Goal: Task Accomplishment & Management: Manage account settings

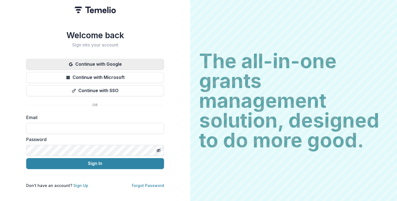
click at [91, 62] on button "Continue with Google" at bounding box center [95, 64] width 138 height 11
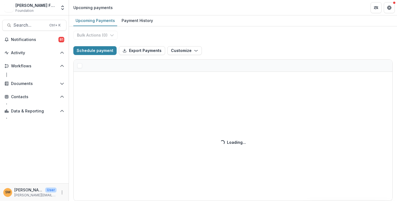
select select "******"
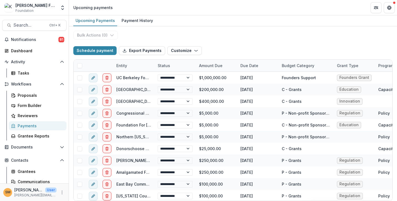
select select "******"
click at [292, 36] on div "**********" at bounding box center [233, 113] width 328 height 175
select select "******"
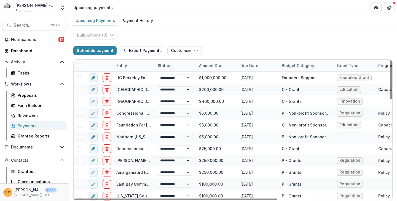
select select "******"
click at [129, 17] on div "Payment History" at bounding box center [137, 21] width 36 height 8
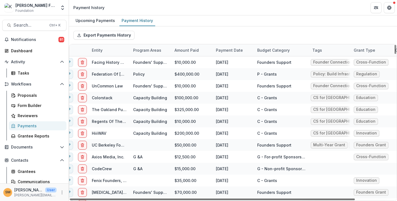
scroll to position [0, 44]
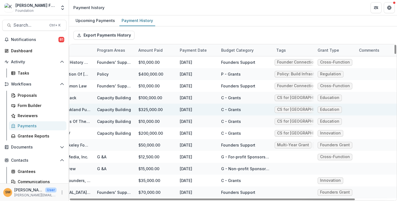
drag, startPoint x: 222, startPoint y: 199, endPoint x: 366, endPoint y: 106, distance: 171.0
click at [330, 199] on div at bounding box center [212, 200] width 285 height 2
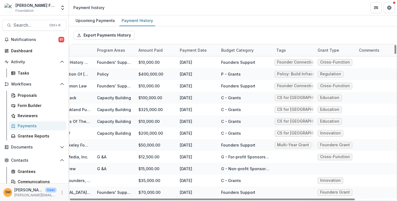
click at [285, 53] on div "Tags" at bounding box center [281, 50] width 16 height 6
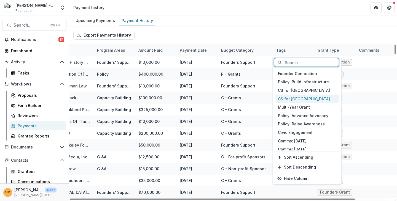
click at [289, 102] on div "CS for [GEOGRAPHIC_DATA]" at bounding box center [307, 99] width 64 height 9
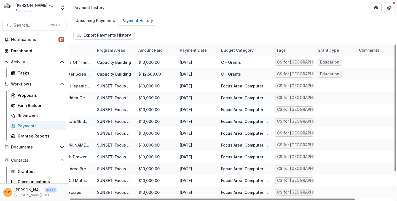
click at [258, 34] on div "Export Payments History" at bounding box center [233, 35] width 328 height 18
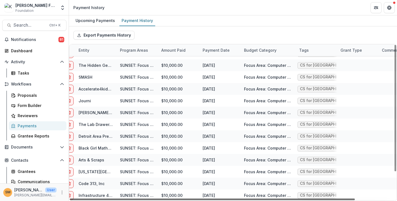
scroll to position [33, 0]
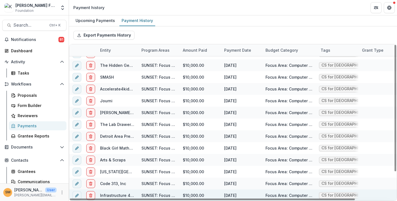
drag, startPoint x: 189, startPoint y: 199, endPoint x: 128, endPoint y: 195, distance: 61.3
click at [110, 200] on div at bounding box center [212, 200] width 285 height 2
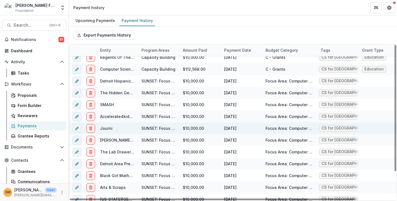
scroll to position [0, 0]
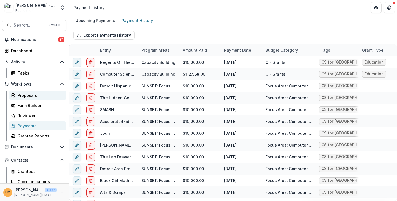
click at [26, 94] on div "Proposals" at bounding box center [40, 96] width 44 height 6
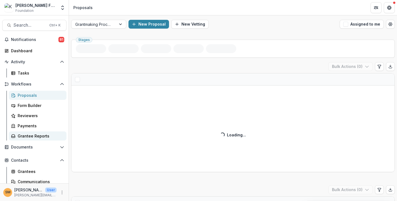
click at [25, 136] on div "Grantee Reports" at bounding box center [40, 136] width 44 height 6
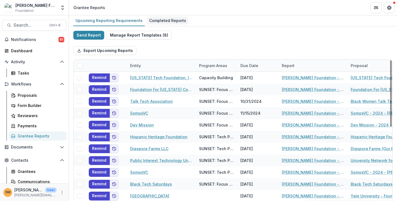
click at [164, 20] on div "Completed Reports" at bounding box center [167, 21] width 41 height 8
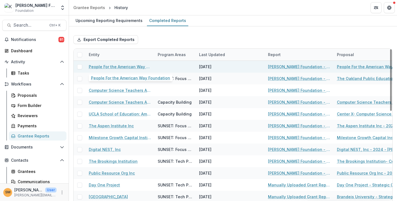
click at [107, 65] on link "People For the American Way Foundation" at bounding box center [120, 67] width 62 height 6
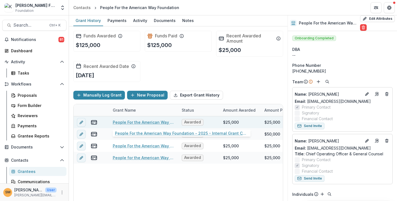
click at [121, 121] on link "People For the American Way Foundation - 2025 - Internal Grant Concept Form" at bounding box center [144, 123] width 62 height 6
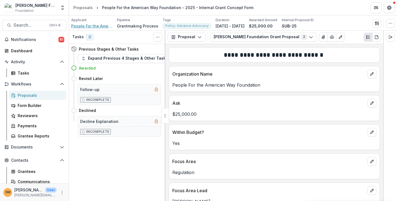
drag, startPoint x: 82, startPoint y: 25, endPoint x: 93, endPoint y: 23, distance: 11.1
click at [82, 25] on span "People For the American Way Foundation" at bounding box center [91, 26] width 41 height 6
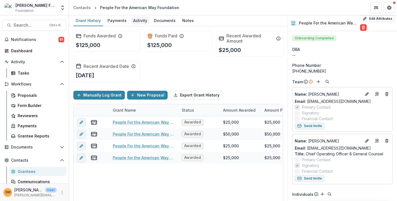
click at [141, 25] on link "Activity" at bounding box center [140, 20] width 18 height 11
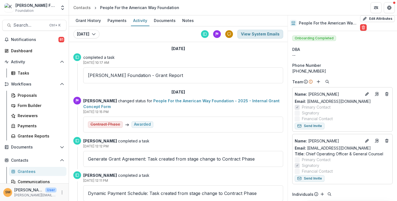
click at [253, 34] on button "View System Emails" at bounding box center [260, 34] width 46 height 9
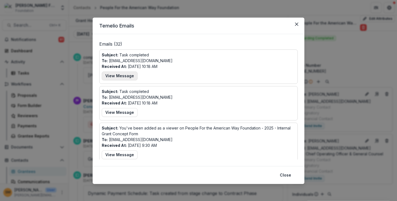
click at [118, 77] on button "View Message" at bounding box center [120, 76] width 36 height 9
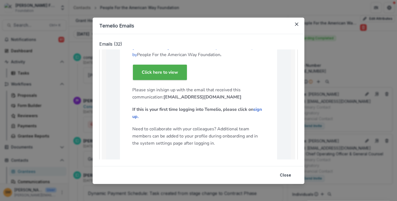
scroll to position [55, 0]
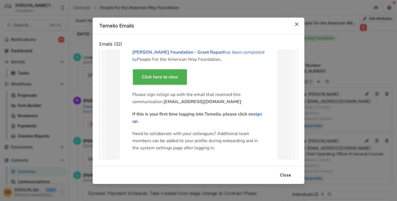
click at [152, 77] on strong "Click here to view" at bounding box center [160, 77] width 36 height 6
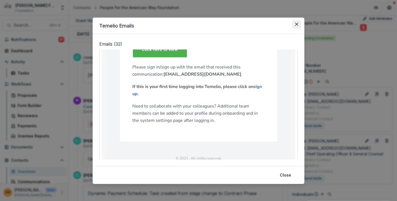
click at [296, 25] on icon "Close" at bounding box center [296, 24] width 3 height 3
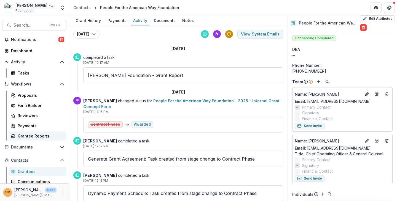
click at [25, 137] on div "Grantee Reports" at bounding box center [40, 136] width 44 height 6
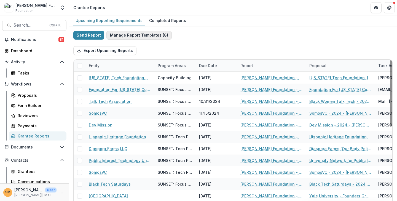
click at [123, 31] on button "Manage Report Templates ( 8 )" at bounding box center [138, 35] width 65 height 9
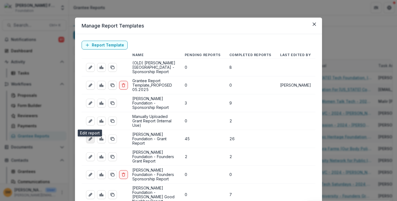
click at [89, 137] on icon "edit-report" at bounding box center [90, 139] width 4 height 4
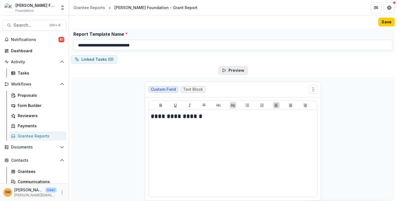
click at [226, 71] on button "Preview" at bounding box center [232, 70] width 29 height 9
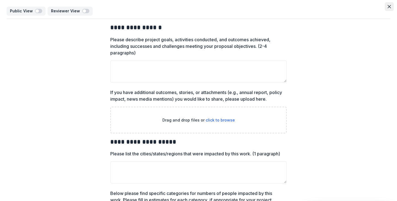
click at [387, 6] on icon "Close" at bounding box center [388, 6] width 3 height 3
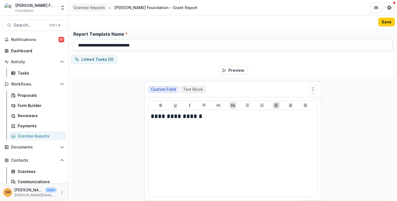
click at [77, 6] on div "Grantee Reports" at bounding box center [89, 8] width 32 height 6
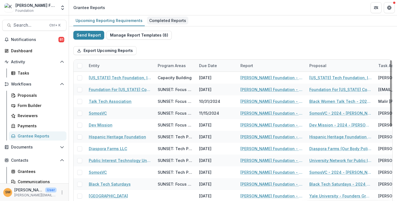
click at [152, 22] on div "Completed Reports" at bounding box center [167, 21] width 41 height 8
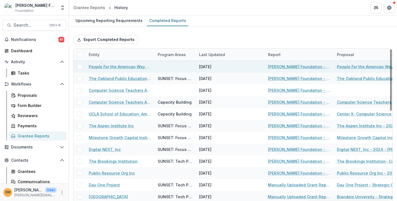
click at [115, 66] on link "People For the American Way Foundation" at bounding box center [120, 67] width 62 height 6
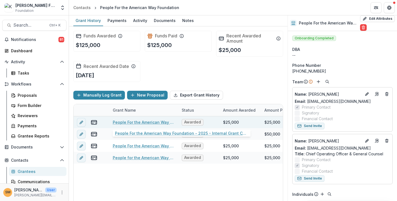
click at [132, 122] on link "People For the American Way Foundation - 2025 - Internal Grant Concept Form" at bounding box center [144, 123] width 62 height 6
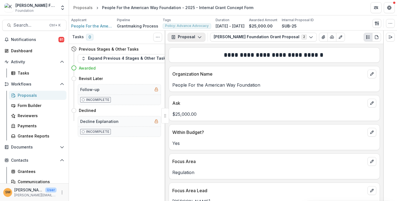
click at [181, 36] on button "Proposal" at bounding box center [186, 37] width 38 height 9
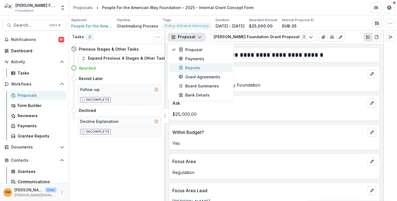
click at [186, 68] on div "Reports" at bounding box center [203, 68] width 50 height 6
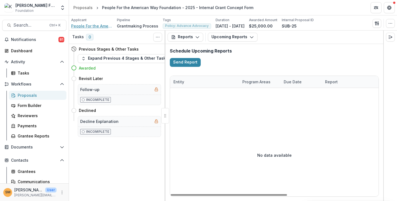
click at [100, 26] on span "People For the American Way Foundation" at bounding box center [91, 26] width 41 height 6
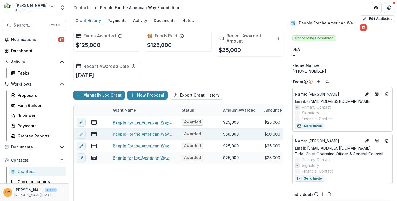
click at [130, 136] on link "People For the American Way Foundation - 2024 - [PERSON_NAME] Center 2024 Elect…" at bounding box center [144, 134] width 62 height 6
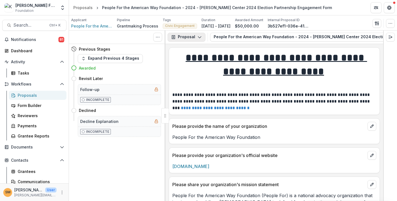
click at [183, 36] on button "Proposal" at bounding box center [186, 37] width 38 height 9
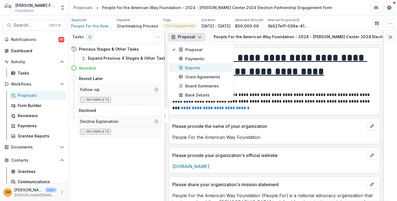
click at [187, 68] on div "Reports" at bounding box center [203, 68] width 50 height 6
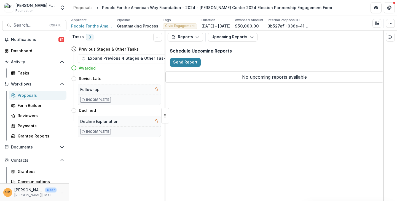
click at [92, 26] on span "People For the American Way Foundation" at bounding box center [91, 26] width 41 height 6
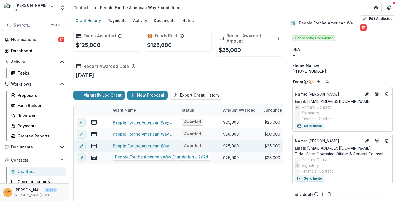
click at [128, 146] on link "People For the American Way Foundation - 2024" at bounding box center [144, 146] width 62 height 6
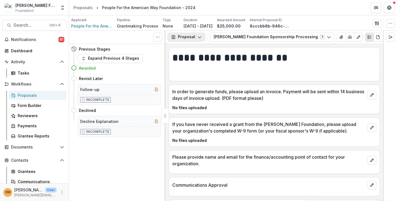
click at [191, 38] on button "Proposal" at bounding box center [186, 37] width 38 height 9
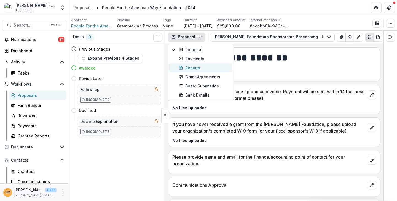
click at [191, 65] on div "Reports" at bounding box center [203, 68] width 50 height 6
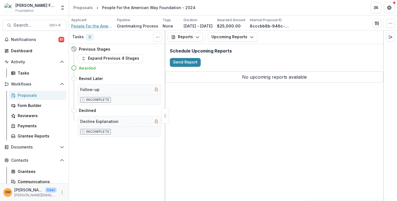
click at [88, 26] on span "People For the American Way Foundation" at bounding box center [91, 26] width 41 height 6
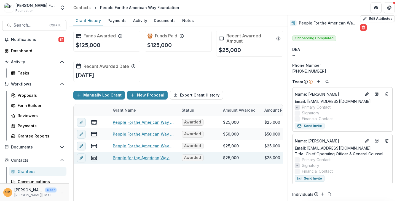
click at [125, 155] on link "People for the American Way Foundation - Strategic Grant - [DATE]" at bounding box center [144, 158] width 62 height 6
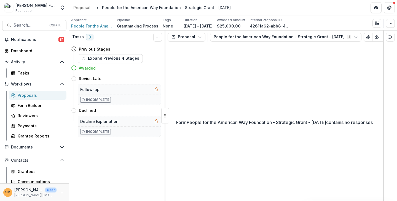
click at [80, 29] on div "Applicant People For the American Way Foundation Pipeline Grantmaking Process T…" at bounding box center [233, 22] width 328 height 15
click at [80, 25] on span "People For the American Way Foundation" at bounding box center [91, 26] width 41 height 6
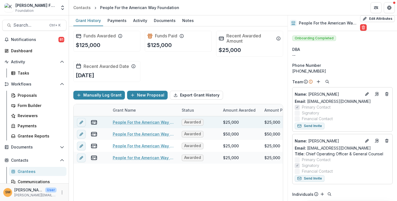
click at [121, 124] on link "People For the American Way Foundation - 2025 - Internal Grant Concept Form" at bounding box center [144, 123] width 62 height 6
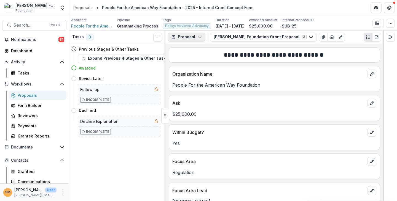
click at [182, 40] on button "Proposal" at bounding box center [186, 37] width 38 height 9
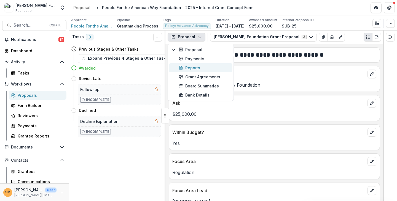
click at [190, 69] on div "Reports" at bounding box center [203, 68] width 50 height 6
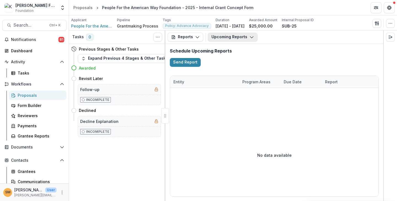
click at [236, 39] on button "Upcoming Reports" at bounding box center [233, 37] width 50 height 9
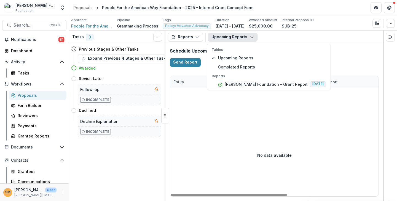
drag, startPoint x: 260, startPoint y: 155, endPoint x: 283, endPoint y: 161, distance: 23.5
click at [283, 161] on div "No data available" at bounding box center [274, 155] width 208 height 83
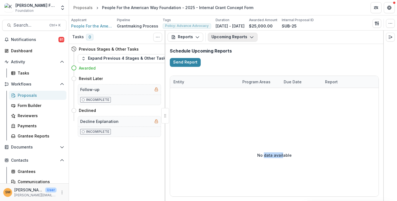
click at [242, 38] on button "Upcoming Reports" at bounding box center [233, 37] width 50 height 9
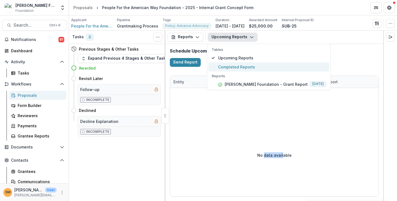
click at [239, 67] on span "Completed Reports" at bounding box center [272, 67] width 108 height 6
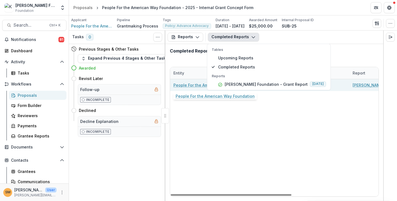
click at [190, 85] on link "People For the American Way Foundation" at bounding box center [204, 85] width 62 height 6
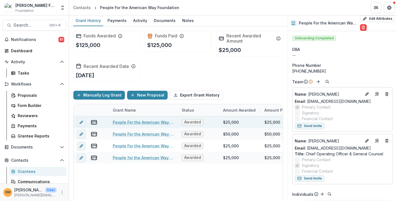
click at [125, 122] on link "People For the American Way Foundation - 2025 - Internal Grant Concept Form" at bounding box center [144, 123] width 62 height 6
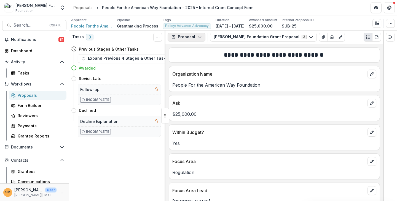
click at [190, 39] on button "Proposal" at bounding box center [186, 37] width 38 height 9
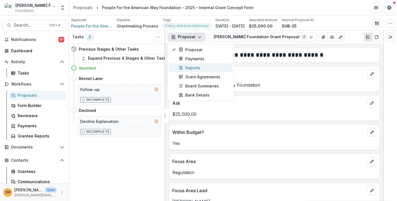
click at [187, 69] on div "Reports" at bounding box center [203, 68] width 50 height 6
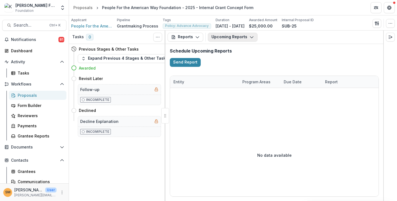
click at [230, 39] on button "Upcoming Reports" at bounding box center [233, 37] width 50 height 9
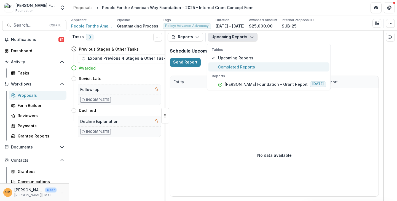
click at [229, 65] on span "Completed Reports" at bounding box center [272, 67] width 108 height 6
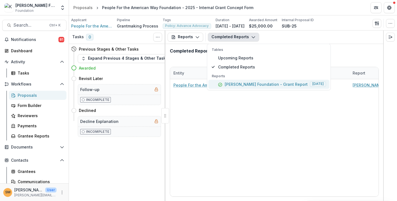
click at [272, 85] on p "[PERSON_NAME] Foundation - Grant Report" at bounding box center [266, 85] width 83 height 6
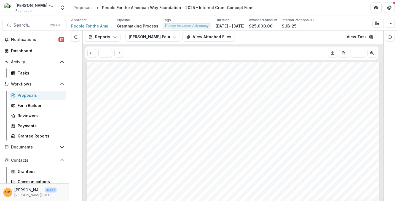
scroll to position [909, 0]
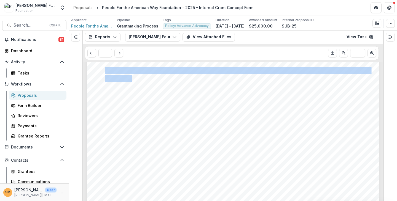
drag, startPoint x: 105, startPoint y: 69, endPoint x: 131, endPoint y: 79, distance: 28.1
click at [131, 79] on div "You may also attach a projected vs. actuals project budget here, though it is n…" at bounding box center [232, 191] width 291 height 412
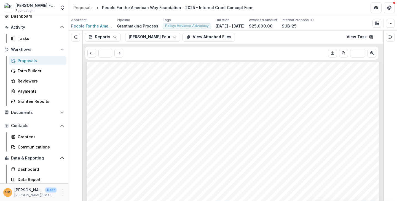
scroll to position [0, 0]
drag, startPoint x: 106, startPoint y: 99, endPoint x: 154, endPoint y: 100, distance: 48.5
click at [154, 100] on span "Narrative Report" at bounding box center [135, 101] width 61 height 8
click at [161, 101] on span "Narrative Report" at bounding box center [135, 101] width 61 height 8
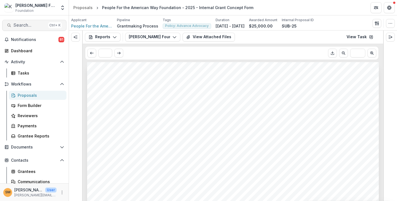
click at [15, 26] on span "Search..." at bounding box center [29, 25] width 33 height 5
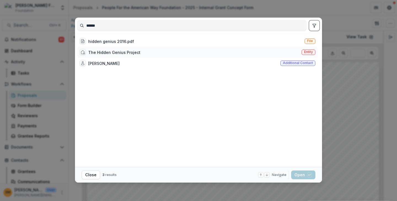
type input "******"
click at [308, 50] on span "Entity" at bounding box center [308, 52] width 9 height 4
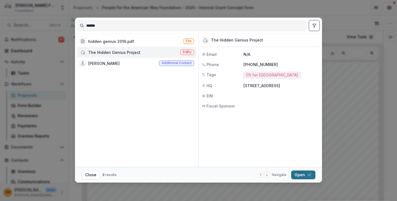
click at [297, 174] on button "Open with enter key" at bounding box center [303, 175] width 24 height 9
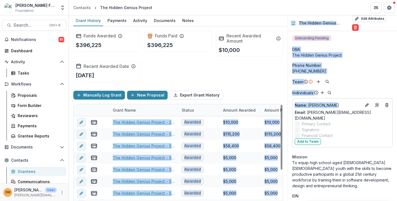
drag, startPoint x: 285, startPoint y: 101, endPoint x: 333, endPoint y: 101, distance: 47.7
click at [333, 101] on div "Grant History Payments Activity Documents Notes Funds Awarded $396,225 Funds Pa…" at bounding box center [233, 108] width 328 height 186
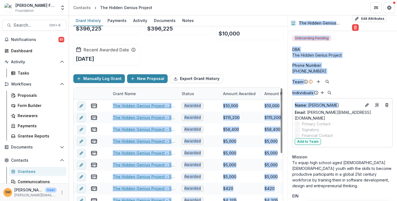
scroll to position [25, 0]
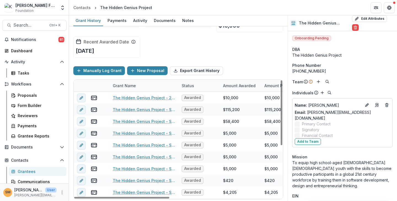
click at [248, 64] on div "Manually Log Grant New Proposal Export Grant History" at bounding box center [178, 71] width 210 height 18
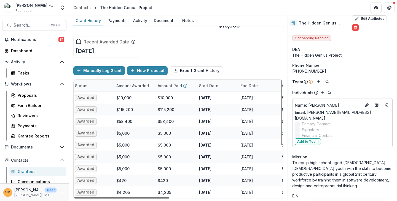
scroll to position [0, 111]
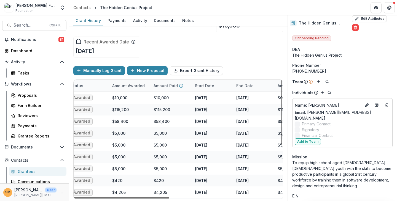
drag, startPoint x: 144, startPoint y: 199, endPoint x: 194, endPoint y: 200, distance: 50.4
click at [169, 199] on div at bounding box center [121, 198] width 95 height 2
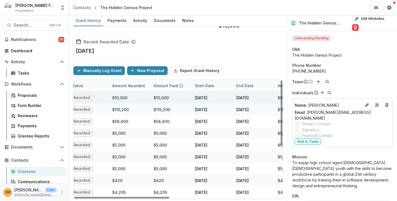
drag, startPoint x: 211, startPoint y: 98, endPoint x: 218, endPoint y: 97, distance: 6.7
click at [218, 97] on div "[DATE]" at bounding box center [211, 98] width 41 height 12
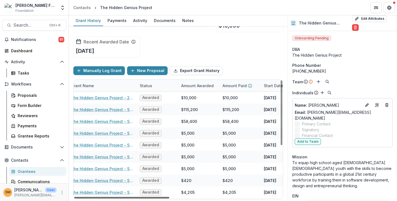
scroll to position [0, 4]
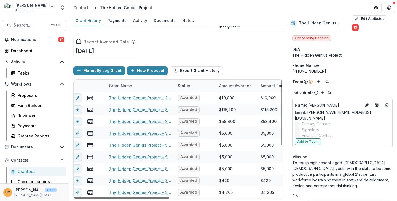
drag, startPoint x: 207, startPoint y: 197, endPoint x: 159, endPoint y: 202, distance: 48.8
click at [159, 199] on div at bounding box center [121, 198] width 95 height 2
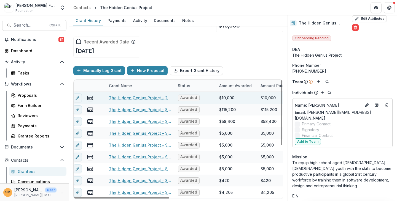
click at [129, 96] on link "The Hidden Genius Project - 2024" at bounding box center [140, 98] width 62 height 6
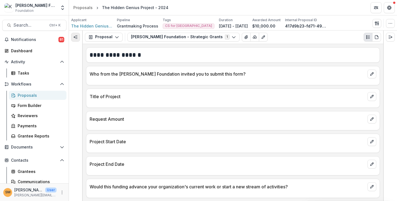
click at [76, 37] on icon "Expand left" at bounding box center [75, 37] width 4 height 4
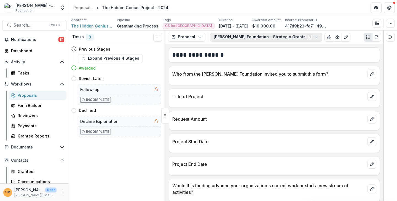
click at [228, 39] on button "[PERSON_NAME] Foundation - Strategic Grants 1" at bounding box center [266, 37] width 112 height 9
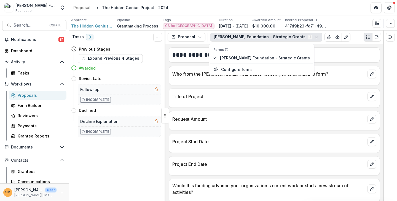
click at [199, 42] on div "Proposal Proposal Payments Reports Grant Agreements Board Summaries Bank Detail…" at bounding box center [274, 37] width 218 height 13
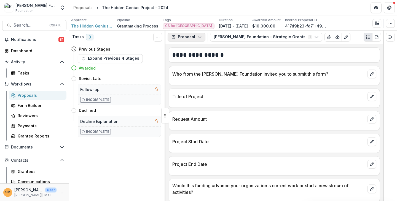
click at [198, 38] on icon "button" at bounding box center [199, 37] width 4 height 4
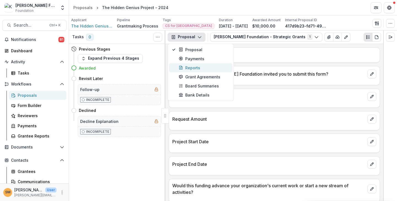
click at [195, 66] on div "Reports" at bounding box center [203, 68] width 50 height 6
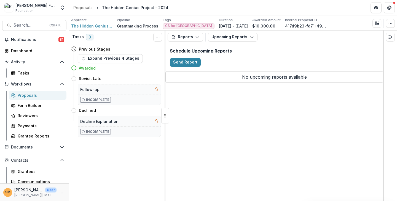
click at [229, 41] on div "Reports Proposal Payments Reports Grant Agreements Board Summaries Bank Details…" at bounding box center [274, 37] width 218 height 13
click at [229, 36] on button "Upcoming Reports" at bounding box center [233, 37] width 50 height 9
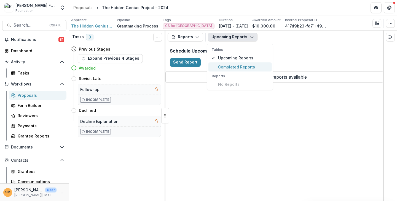
click at [231, 66] on span "Completed Reports" at bounding box center [243, 67] width 50 height 6
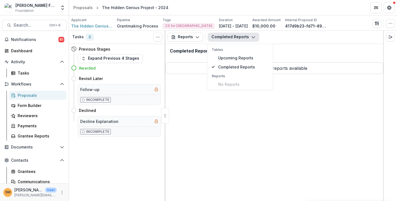
click at [194, 54] on div "Completed Reports" at bounding box center [274, 53] width 218 height 18
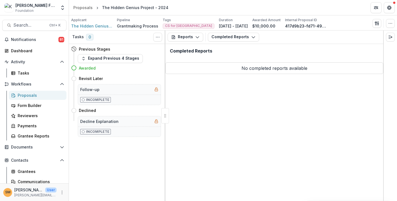
click at [248, 69] on p "No completed reports available" at bounding box center [274, 69] width 218 height 12
click at [238, 37] on button "Completed Reports" at bounding box center [233, 37] width 51 height 9
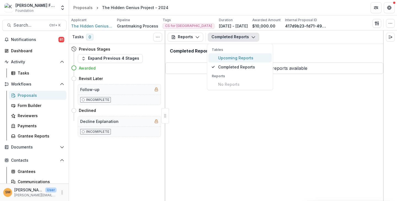
click at [229, 58] on span "Upcoming Reports" at bounding box center [243, 58] width 50 height 6
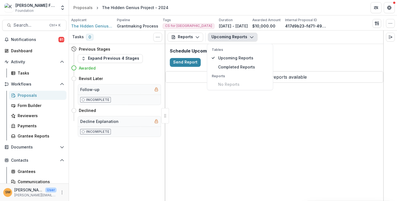
click at [277, 96] on div "Reports Proposal Payments Reports Grant Agreements Board Summaries Bank Details…" at bounding box center [274, 116] width 218 height 171
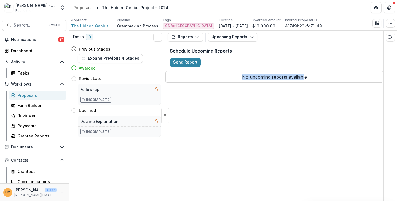
drag, startPoint x: 240, startPoint y: 76, endPoint x: 304, endPoint y: 77, distance: 63.6
click at [304, 77] on p "No upcoming reports available" at bounding box center [274, 77] width 218 height 12
click at [300, 99] on div "Reports Proposal Payments Reports Grant Agreements Board Summaries Bank Details…" at bounding box center [274, 116] width 218 height 171
click at [91, 25] on span "The Hidden Genius Project" at bounding box center [91, 26] width 41 height 6
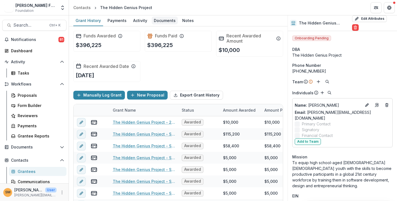
click at [163, 23] on div "Documents" at bounding box center [165, 21] width 26 height 8
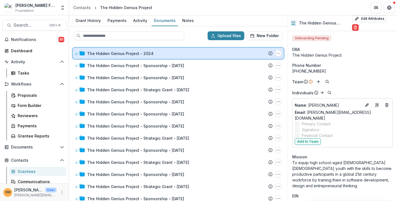
click at [77, 53] on icon at bounding box center [76, 53] width 3 height 3
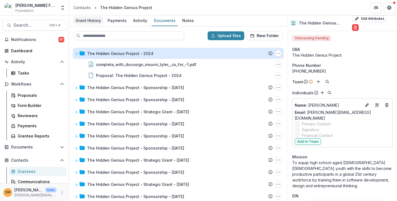
click at [87, 19] on div "Grant History" at bounding box center [88, 21] width 30 height 8
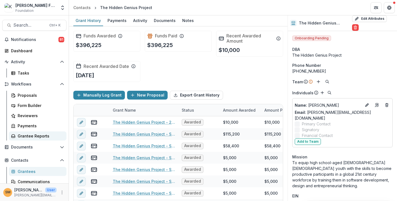
click at [27, 136] on div "Grantee Reports" at bounding box center [40, 136] width 44 height 6
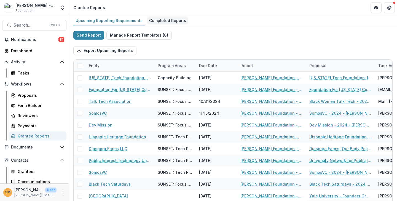
click at [169, 20] on div "Completed Reports" at bounding box center [167, 21] width 41 height 8
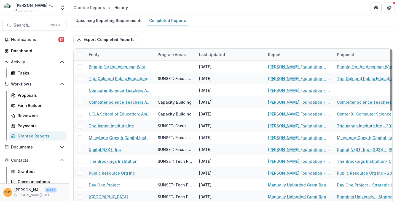
click at [104, 52] on div "Entity" at bounding box center [119, 55] width 69 height 12
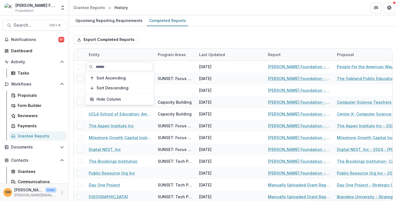
click at [108, 67] on input at bounding box center [119, 67] width 66 height 9
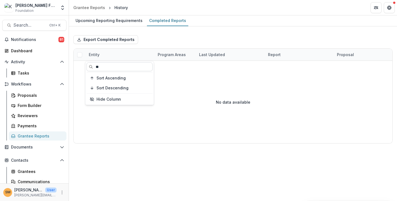
type input "*"
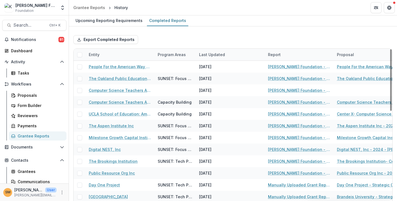
click at [151, 41] on div "Export Completed Reports" at bounding box center [232, 40] width 319 height 18
click at [30, 23] on span "Search..." at bounding box center [29, 25] width 33 height 5
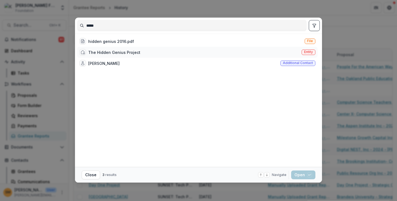
type input "*****"
click at [309, 50] on span "Entity" at bounding box center [308, 52] width 9 height 4
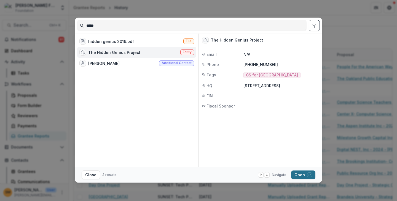
click at [299, 178] on button "Open with enter key" at bounding box center [303, 175] width 24 height 9
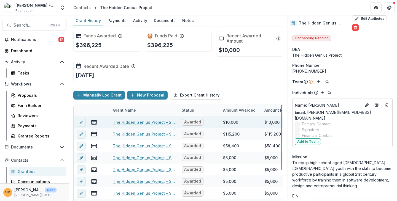
click at [139, 123] on link "The Hidden Genius Project - 2024" at bounding box center [144, 123] width 62 height 6
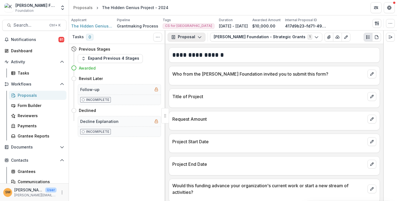
click at [178, 37] on button "Proposal" at bounding box center [186, 37] width 38 height 9
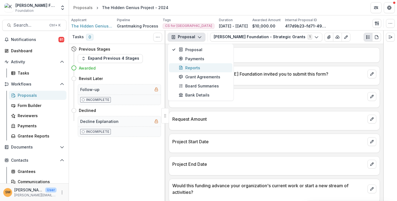
click at [186, 66] on div "Reports" at bounding box center [203, 68] width 50 height 6
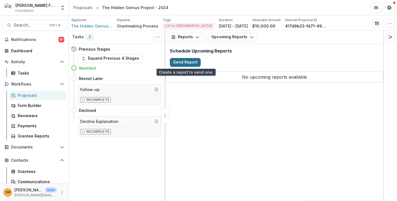
click at [182, 61] on button "Send Report" at bounding box center [185, 62] width 31 height 9
select select "********"
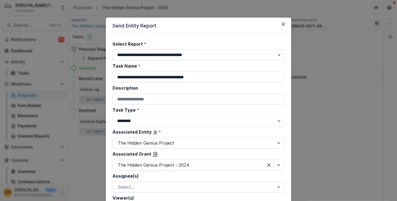
click at [145, 55] on select "**********" at bounding box center [198, 55] width 172 height 11
select select "**********"
click at [112, 50] on select "**********" at bounding box center [198, 55] width 172 height 11
type input "**********"
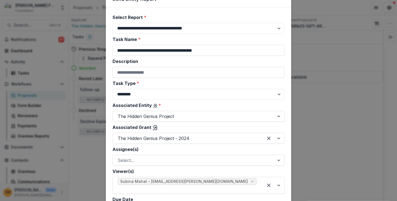
scroll to position [55, 0]
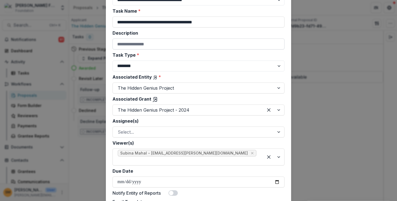
click at [127, 46] on input "Description" at bounding box center [198, 44] width 172 height 11
type input "**********"
click at [139, 69] on select "******** ********" at bounding box center [198, 66] width 172 height 11
select select "********"
click at [112, 61] on select "******** ********" at bounding box center [198, 66] width 172 height 11
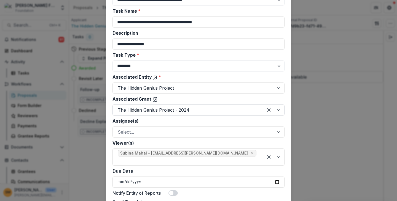
scroll to position [83, 0]
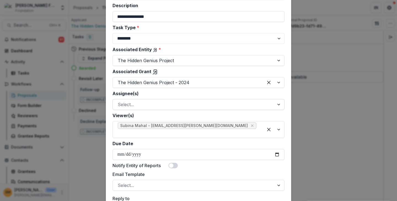
click at [137, 104] on div at bounding box center [194, 105] width 152 height 8
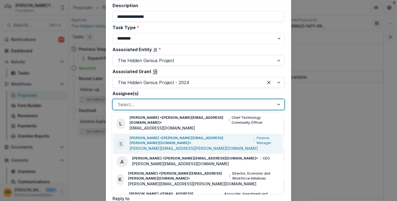
click at [141, 136] on p "[PERSON_NAME] <[PERSON_NAME][EMAIL_ADDRESS][PERSON_NAME][DOMAIN_NAME]>" at bounding box center [190, 141] width 122 height 10
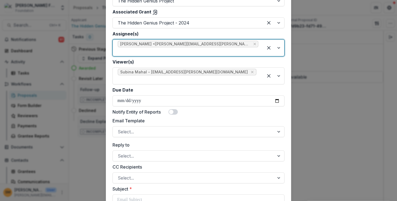
scroll to position [165, 0]
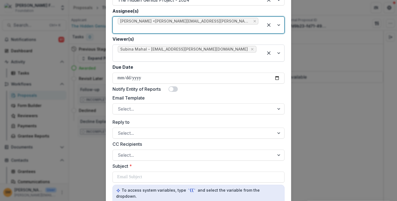
click at [226, 53] on div at bounding box center [188, 57] width 140 height 8
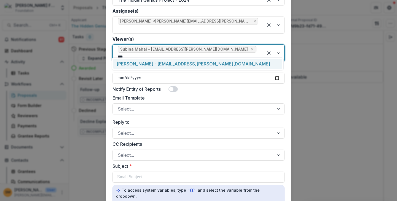
type input "****"
click at [200, 63] on div "[PERSON_NAME] - [EMAIL_ADDRESS][PERSON_NAME][DOMAIN_NAME]" at bounding box center [197, 64] width 169 height 10
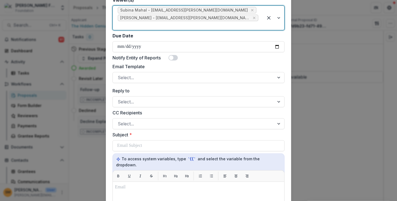
scroll to position [193, 0]
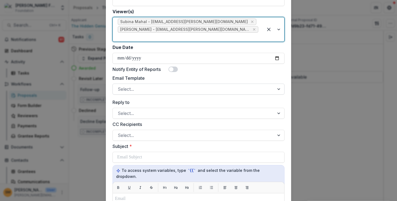
click at [127, 85] on div at bounding box center [194, 89] width 152 height 8
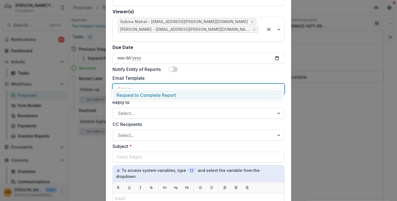
click at [129, 75] on div "Email Template 1 result available. Use Up and Down to choose options, press Ent…" at bounding box center [198, 85] width 172 height 20
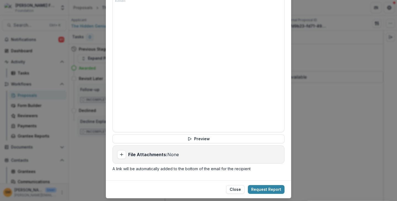
scroll to position [392, 0]
click at [121, 155] on line "Add attachment" at bounding box center [121, 155] width 3 height 0
drag, startPoint x: 133, startPoint y: 142, endPoint x: 122, endPoint y: 141, distance: 11.6
click at [130, 152] on strong "File Attachments:" at bounding box center [147, 155] width 39 height 6
click at [122, 152] on icon "Add attachment" at bounding box center [121, 154] width 4 height 4
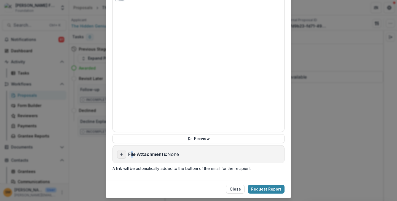
type input "**********"
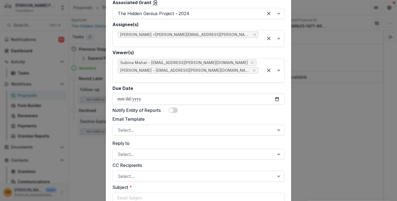
scroll to position [144, 0]
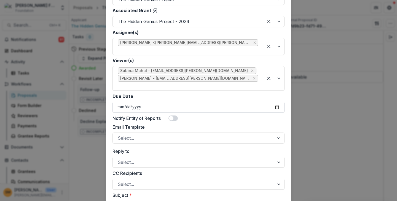
click at [121, 102] on input "Due Date" at bounding box center [198, 107] width 172 height 11
type input "**********"
click at [113, 105] on div "**********" at bounding box center [198, 168] width 172 height 543
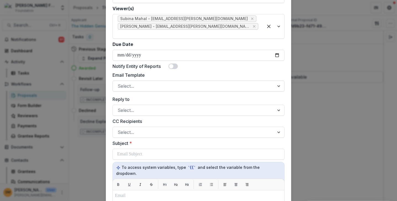
scroll to position [189, 0]
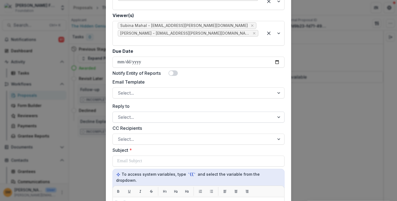
click at [128, 113] on div at bounding box center [194, 117] width 152 height 8
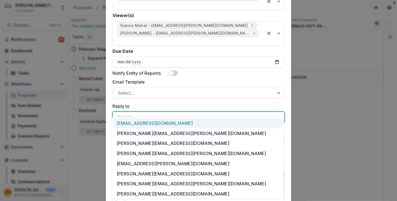
click at [108, 101] on form "**********" at bounding box center [198, 123] width 185 height 556
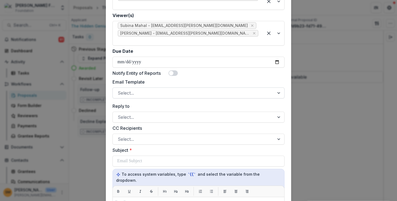
click at [120, 89] on div "Select..." at bounding box center [198, 93] width 172 height 11
click at [109, 82] on form "**********" at bounding box center [198, 123] width 185 height 556
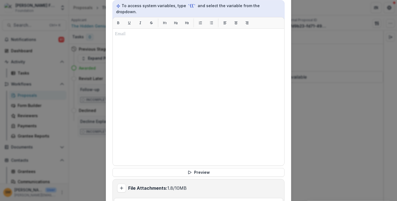
scroll to position [409, 0]
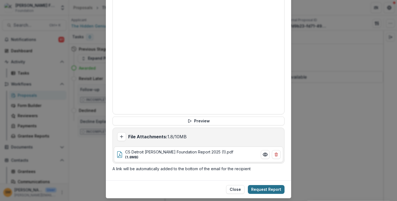
click at [257, 185] on button "Request Report" at bounding box center [266, 189] width 37 height 9
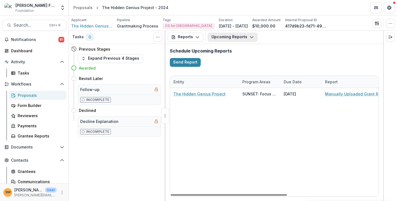
click at [219, 36] on button "Upcoming Reports" at bounding box center [233, 37] width 50 height 9
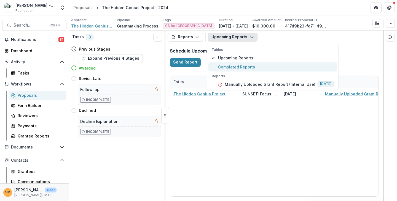
click at [223, 68] on span "Completed Reports" at bounding box center [276, 67] width 116 height 6
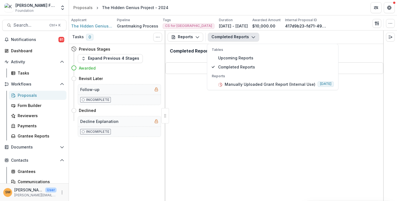
click at [222, 37] on button "Completed Reports" at bounding box center [233, 37] width 51 height 9
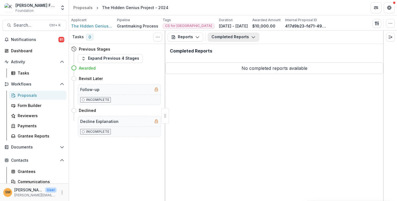
click at [219, 35] on button "Completed Reports" at bounding box center [233, 37] width 51 height 9
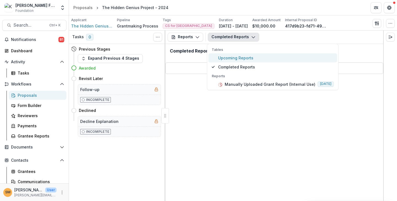
click at [222, 59] on span "Upcoming Reports" at bounding box center [276, 58] width 116 height 6
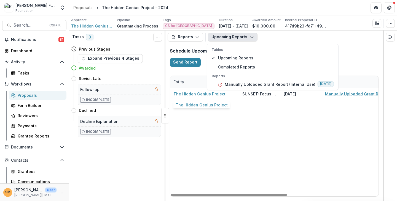
click at [194, 93] on link "The Hidden Genius Project" at bounding box center [199, 94] width 52 height 6
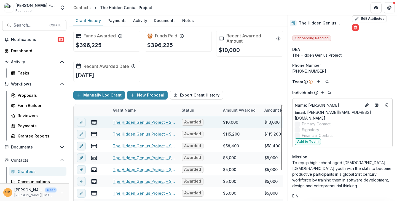
click at [123, 121] on link "The Hidden Genius Project - 2024" at bounding box center [144, 123] width 62 height 6
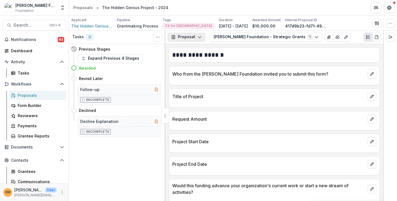
drag, startPoint x: 180, startPoint y: 37, endPoint x: 182, endPoint y: 47, distance: 9.6
click at [180, 38] on button "Proposal" at bounding box center [186, 37] width 38 height 9
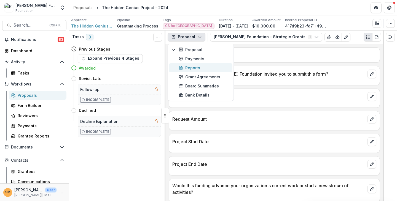
click at [189, 67] on div "Reports" at bounding box center [203, 68] width 50 height 6
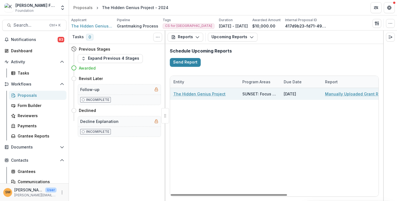
click at [330, 93] on link "Manually Uploaded Grant Report (Internal Use)" at bounding box center [356, 94] width 62 height 6
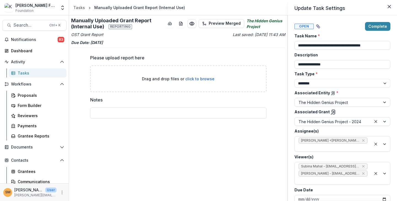
click at [195, 77] on div "**********" at bounding box center [198, 100] width 397 height 201
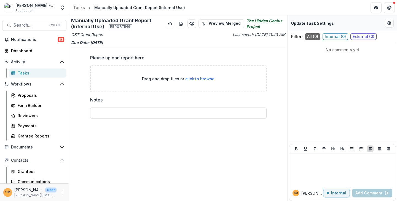
click at [197, 80] on span "click to browse" at bounding box center [199, 79] width 29 height 5
type input "**********"
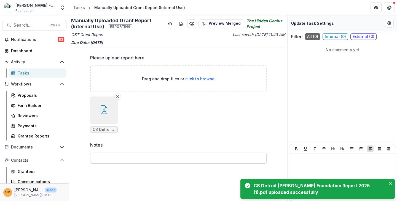
click at [137, 159] on input "Notes" at bounding box center [178, 158] width 176 height 11
click at [390, 185] on icon "Close" at bounding box center [390, 183] width 3 height 3
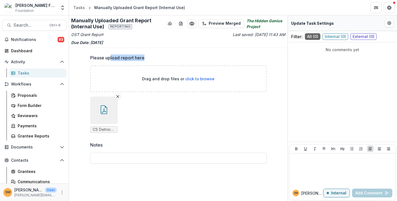
drag, startPoint x: 111, startPoint y: 56, endPoint x: 155, endPoint y: 58, distance: 44.6
click at [155, 58] on label "Please upload report here" at bounding box center [176, 58] width 173 height 7
click at [192, 58] on label "Please upload report here" at bounding box center [176, 58] width 173 height 7
click at [107, 111] on icon "button" at bounding box center [103, 110] width 9 height 9
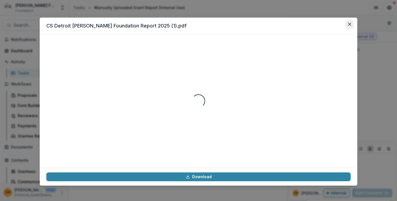
click at [349, 24] on icon "Close" at bounding box center [349, 24] width 3 height 3
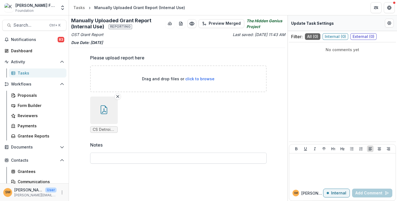
click at [104, 160] on input "Notes" at bounding box center [178, 158] width 176 height 11
type input "**********"
click at [163, 186] on div "**********" at bounding box center [178, 108] width 218 height 186
click at [242, 110] on ul "CS Detroit [PERSON_NAME] Foundation Report 2025 (1).pdf" at bounding box center [178, 115] width 176 height 36
click at [96, 35] on p "OST Grant Report" at bounding box center [124, 35] width 106 height 6
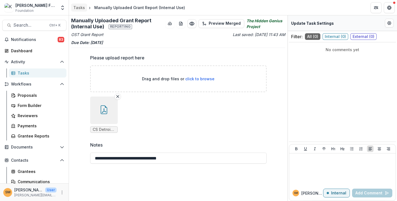
click at [77, 6] on div "Tasks" at bounding box center [79, 8] width 12 height 6
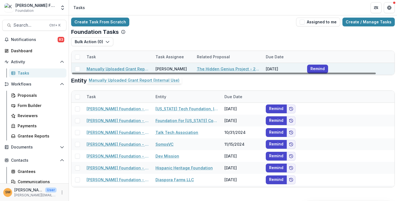
click at [111, 67] on link "Manually Uploaded Grant Report (Internal Use)" at bounding box center [117, 69] width 62 height 6
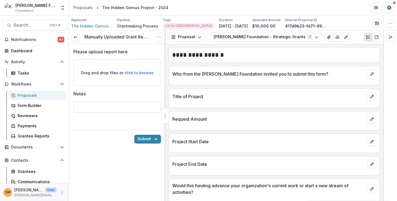
click at [137, 72] on span "click to browse" at bounding box center [138, 73] width 29 height 5
type input "**********"
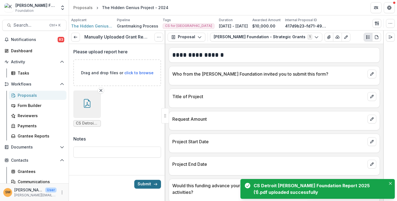
click at [140, 186] on button "Submit" at bounding box center [147, 184] width 27 height 9
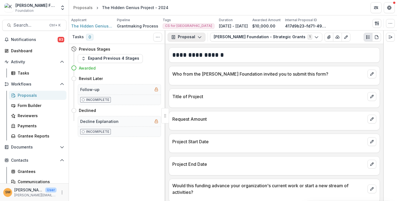
click at [182, 40] on button "Proposal" at bounding box center [186, 37] width 38 height 9
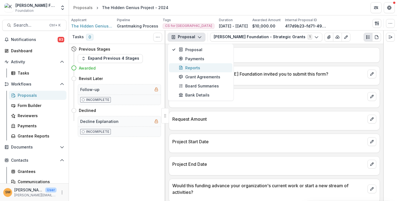
click at [188, 67] on div "Reports" at bounding box center [203, 68] width 50 height 6
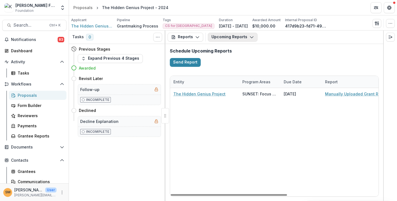
click at [230, 37] on button "Upcoming Reports" at bounding box center [233, 37] width 50 height 9
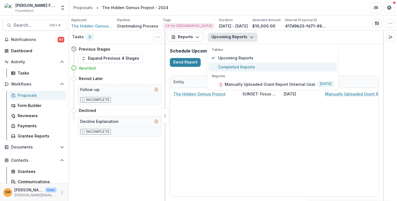
click at [228, 67] on span "Completed Reports" at bounding box center [276, 67] width 116 height 6
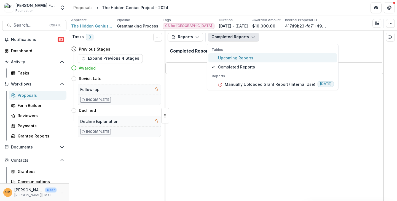
click at [227, 59] on span "Upcoming Reports" at bounding box center [276, 58] width 116 height 6
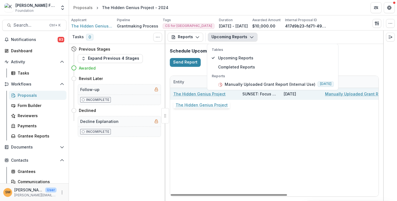
click at [191, 93] on link "The Hidden Genius Project" at bounding box center [199, 94] width 52 height 6
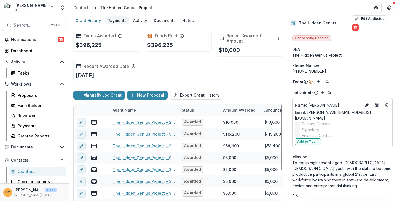
click at [121, 25] on link "Payments" at bounding box center [116, 20] width 23 height 11
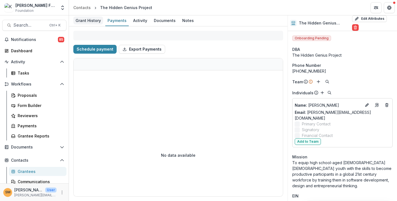
select select "****"
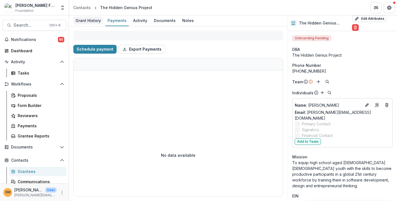
select select "****"
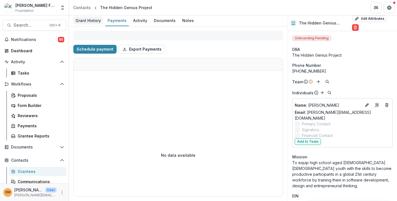
select select "****"
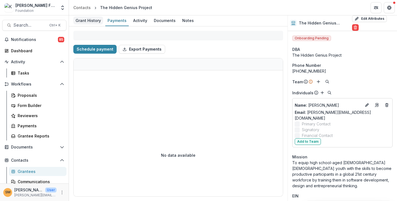
select select "****"
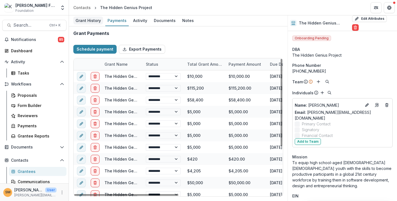
click at [91, 22] on div "Grant History" at bounding box center [88, 21] width 30 height 8
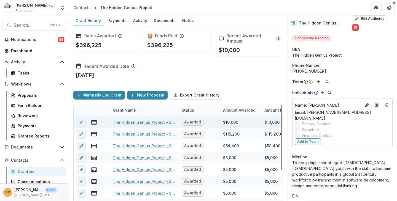
click at [138, 121] on link "The Hidden Genius Project - 2024" at bounding box center [144, 123] width 62 height 6
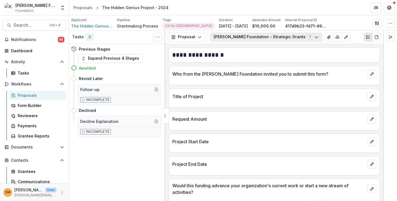
click at [226, 40] on button "[PERSON_NAME] Foundation - Strategic Grants 1" at bounding box center [266, 37] width 112 height 9
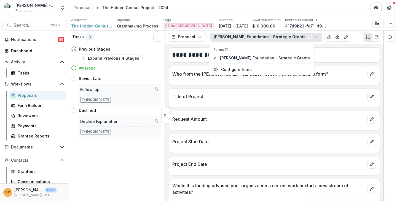
click at [188, 42] on div "Proposal Proposal Payments Reports Grant Agreements Board Summaries Bank Detail…" at bounding box center [274, 37] width 218 height 13
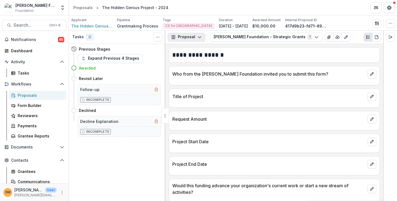
click at [188, 37] on button "Proposal" at bounding box center [186, 37] width 38 height 9
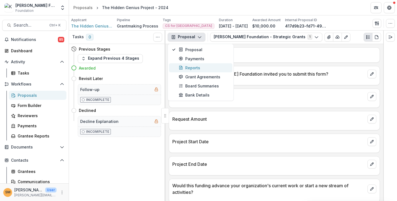
click at [189, 69] on div "Reports" at bounding box center [203, 68] width 50 height 6
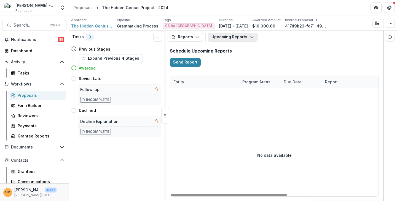
click at [229, 38] on button "Upcoming Reports" at bounding box center [233, 37] width 50 height 9
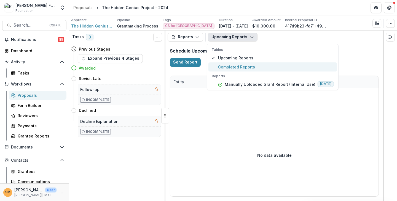
click at [229, 68] on span "Completed Reports" at bounding box center [276, 67] width 116 height 6
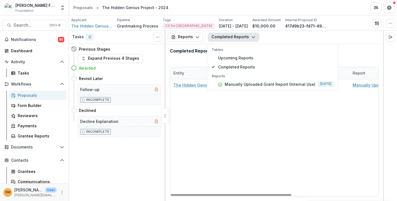
click at [197, 59] on div "Completed Reports" at bounding box center [274, 53] width 218 height 18
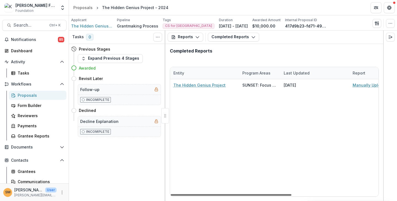
drag, startPoint x: 224, startPoint y: 194, endPoint x: 204, endPoint y: 189, distance: 20.3
click at [204, 194] on div at bounding box center [231, 195] width 121 height 2
click at [28, 73] on div "Tasks" at bounding box center [40, 73] width 44 height 6
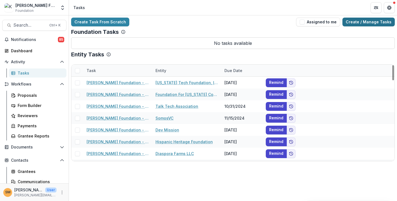
click at [372, 22] on link "Create / Manage Tasks" at bounding box center [368, 22] width 52 height 9
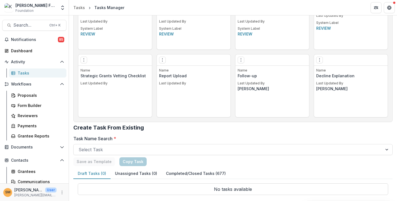
scroll to position [532, 0]
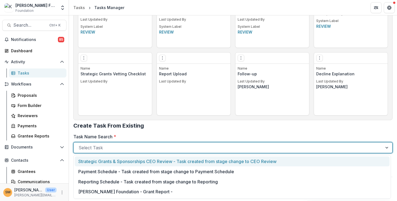
click at [97, 146] on div at bounding box center [228, 148] width 299 height 8
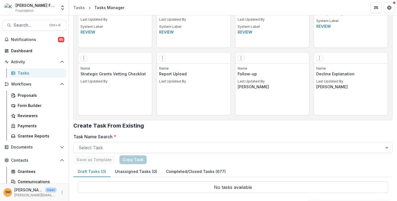
click at [111, 137] on label "Task Name Search *" at bounding box center [231, 137] width 316 height 7
click at [80, 145] on input "Task Name Search *" at bounding box center [79, 148] width 1 height 7
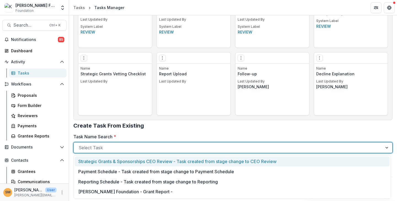
click at [106, 153] on div "Select Task" at bounding box center [232, 147] width 319 height 11
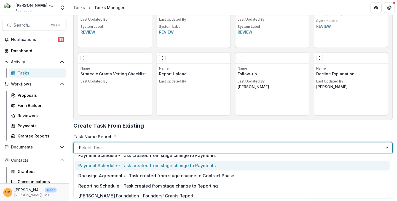
scroll to position [0, 0]
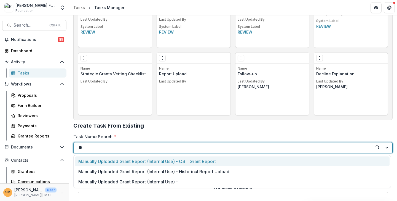
type input "*"
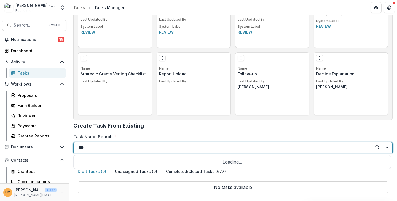
type input "****"
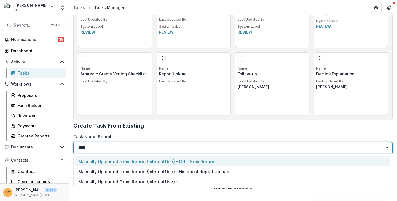
click at [115, 163] on div "Manually Uploaded Grant Report (Internal Use) - OST Grant Report" at bounding box center [232, 162] width 315 height 10
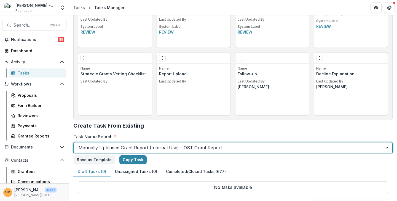
click at [121, 172] on button "Unassigned Tasks (0)" at bounding box center [135, 172] width 51 height 11
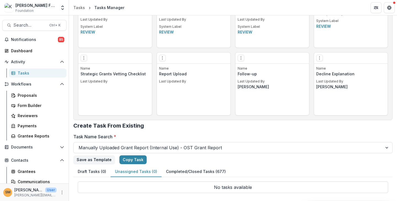
click at [184, 172] on button "Completed/Closed Tasks (677)" at bounding box center [195, 172] width 69 height 11
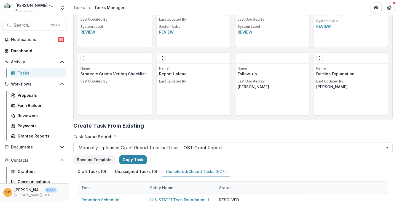
click at [96, 171] on button "Draft Tasks (0)" at bounding box center [91, 172] width 37 height 11
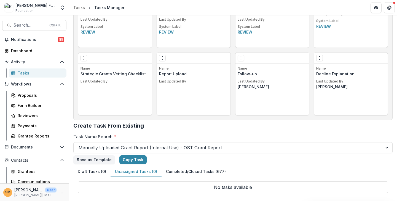
click at [136, 173] on button "Unassigned Tasks (0)" at bounding box center [135, 172] width 51 height 11
click at [178, 171] on button "Completed/Closed Tasks (677)" at bounding box center [195, 172] width 69 height 11
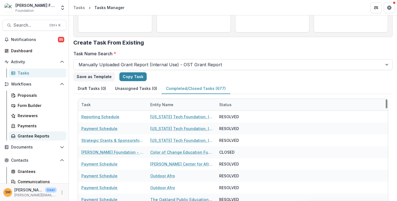
scroll to position [587, 0]
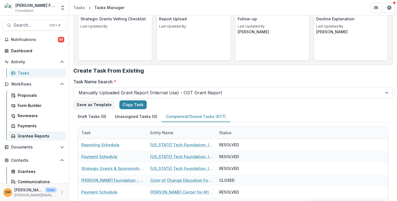
click at [26, 135] on div "Grantee Reports" at bounding box center [40, 136] width 44 height 6
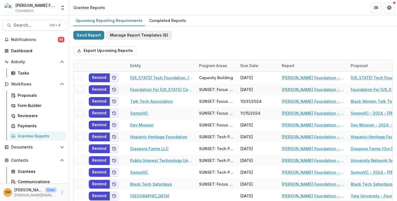
click at [142, 37] on button "Manage Report Templates ( 8 )" at bounding box center [138, 35] width 65 height 9
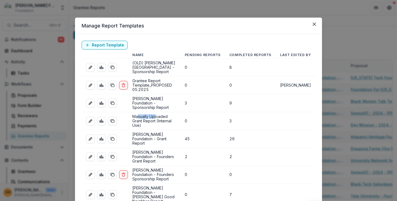
drag, startPoint x: 138, startPoint y: 109, endPoint x: 155, endPoint y: 109, distance: 17.4
click at [155, 112] on td "Manually Uploaded Grant Report (Internal Use)" at bounding box center [154, 121] width 52 height 18
click at [88, 119] on icon "edit-report" at bounding box center [90, 121] width 4 height 4
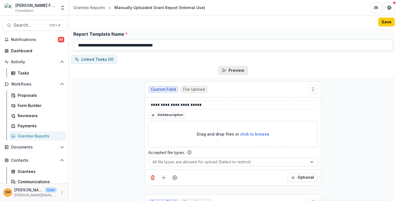
click at [230, 72] on button "Preview" at bounding box center [232, 70] width 29 height 9
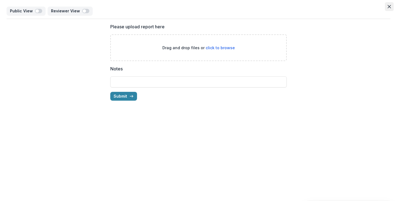
click at [388, 7] on icon "Close" at bounding box center [388, 6] width 3 height 3
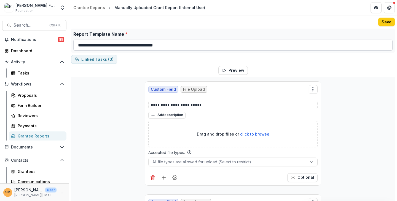
click at [155, 46] on input "**********" at bounding box center [232, 45] width 319 height 11
click at [147, 68] on div "**********" at bounding box center [232, 143] width 323 height 251
click at [36, 137] on div "Grantee Reports" at bounding box center [40, 136] width 44 height 6
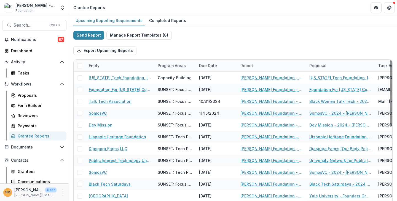
drag, startPoint x: 238, startPoint y: 36, endPoint x: 235, endPoint y: 36, distance: 2.8
click at [238, 36] on div "Send Report Manage Report Templates ( 8 ) Export Upcoming Reports Entity Progra…" at bounding box center [232, 146] width 319 height 231
click at [31, 23] on span "Search..." at bounding box center [29, 25] width 33 height 5
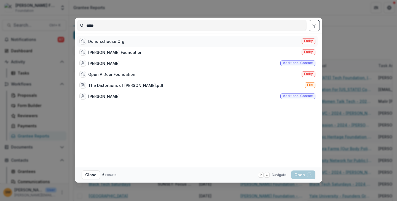
type input "*****"
click at [304, 41] on span "Entity" at bounding box center [308, 41] width 9 height 4
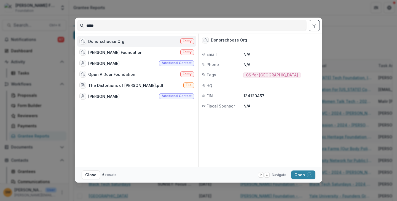
click at [189, 42] on span "Entity" at bounding box center [187, 41] width 9 height 4
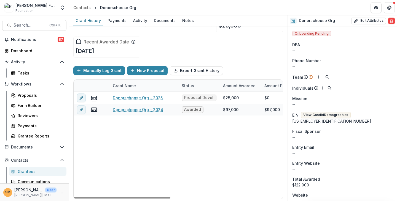
drag, startPoint x: 159, startPoint y: 196, endPoint x: 78, endPoint y: 191, distance: 80.9
click at [77, 197] on div at bounding box center [122, 198] width 96 height 2
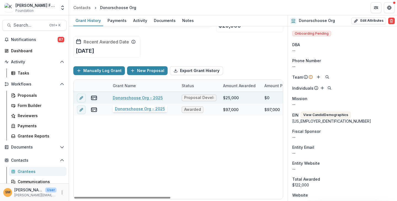
click at [120, 98] on link "Donorschoose Org - 2025" at bounding box center [138, 98] width 50 height 6
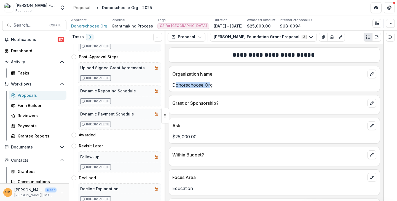
drag, startPoint x: 175, startPoint y: 85, endPoint x: 209, endPoint y: 85, distance: 33.6
click at [209, 85] on p "Donorschoose Org" at bounding box center [274, 85] width 204 height 7
click at [210, 85] on p "Donorschoose Org" at bounding box center [274, 85] width 204 height 7
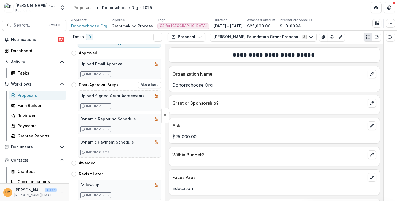
scroll to position [42, 0]
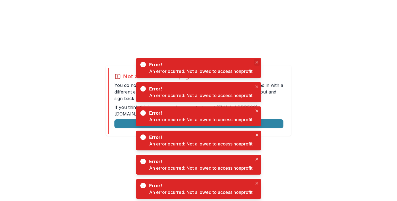
click at [256, 61] on icon "Close" at bounding box center [256, 62] width 3 height 3
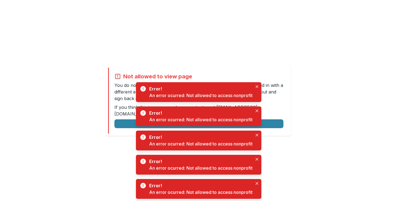
drag, startPoint x: 255, startPoint y: 86, endPoint x: 257, endPoint y: 100, distance: 14.8
click at [255, 86] on button "Close" at bounding box center [256, 86] width 7 height 7
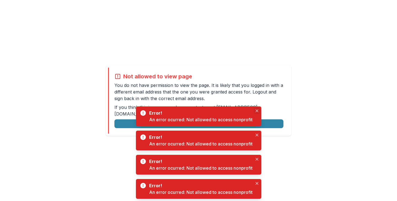
click at [256, 111] on icon "Close" at bounding box center [256, 111] width 3 height 3
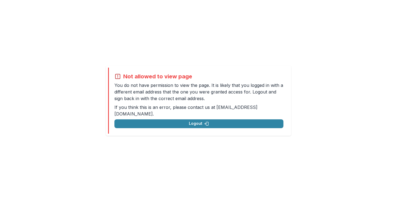
click at [258, 138] on div "Not allowed to view page You do not have permission to view the page. It is lik…" at bounding box center [198, 100] width 397 height 201
